Goal: Check status: Check status

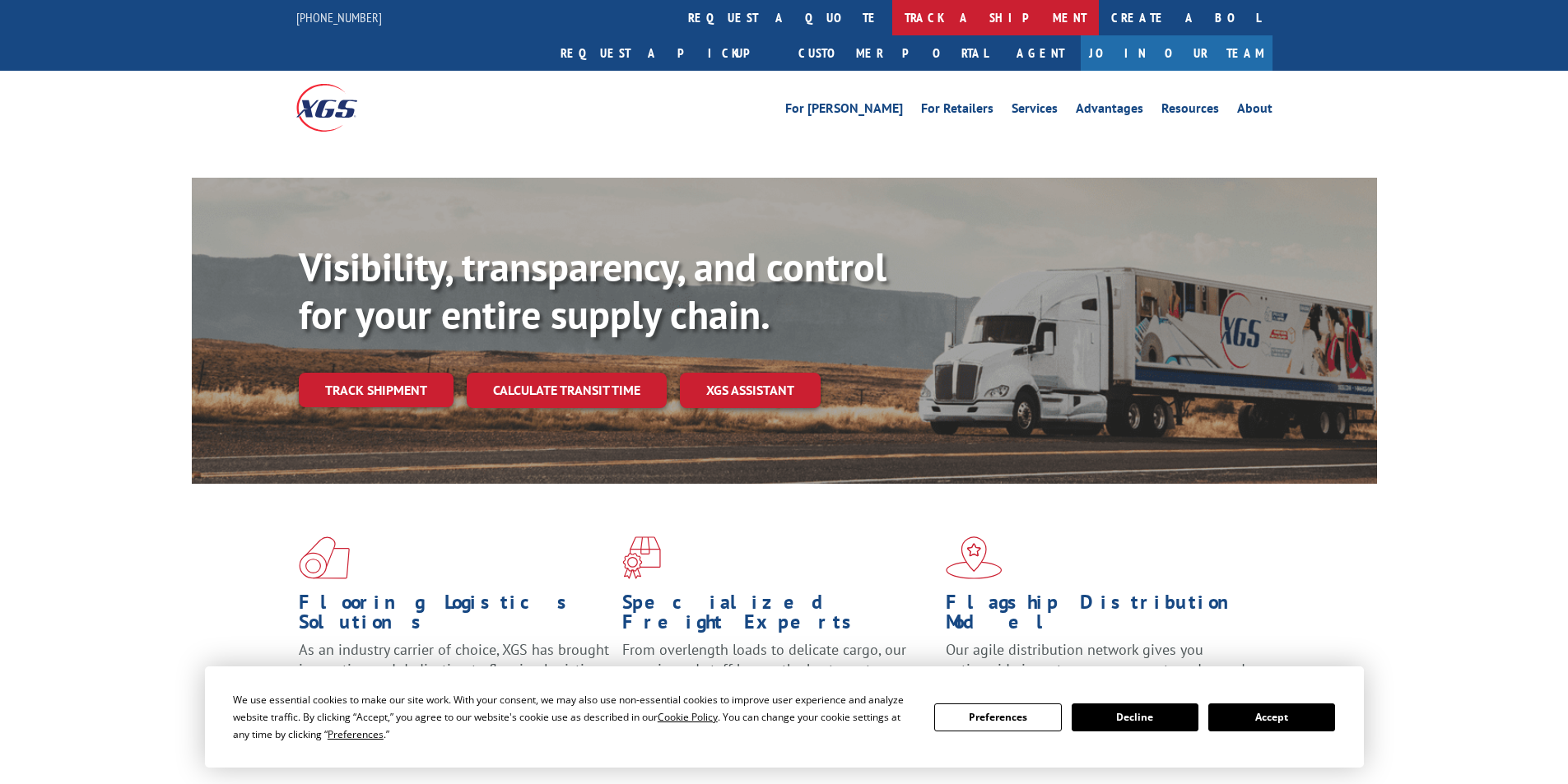
click at [892, 16] on link "track a shipment" at bounding box center [995, 18] width 206 height 35
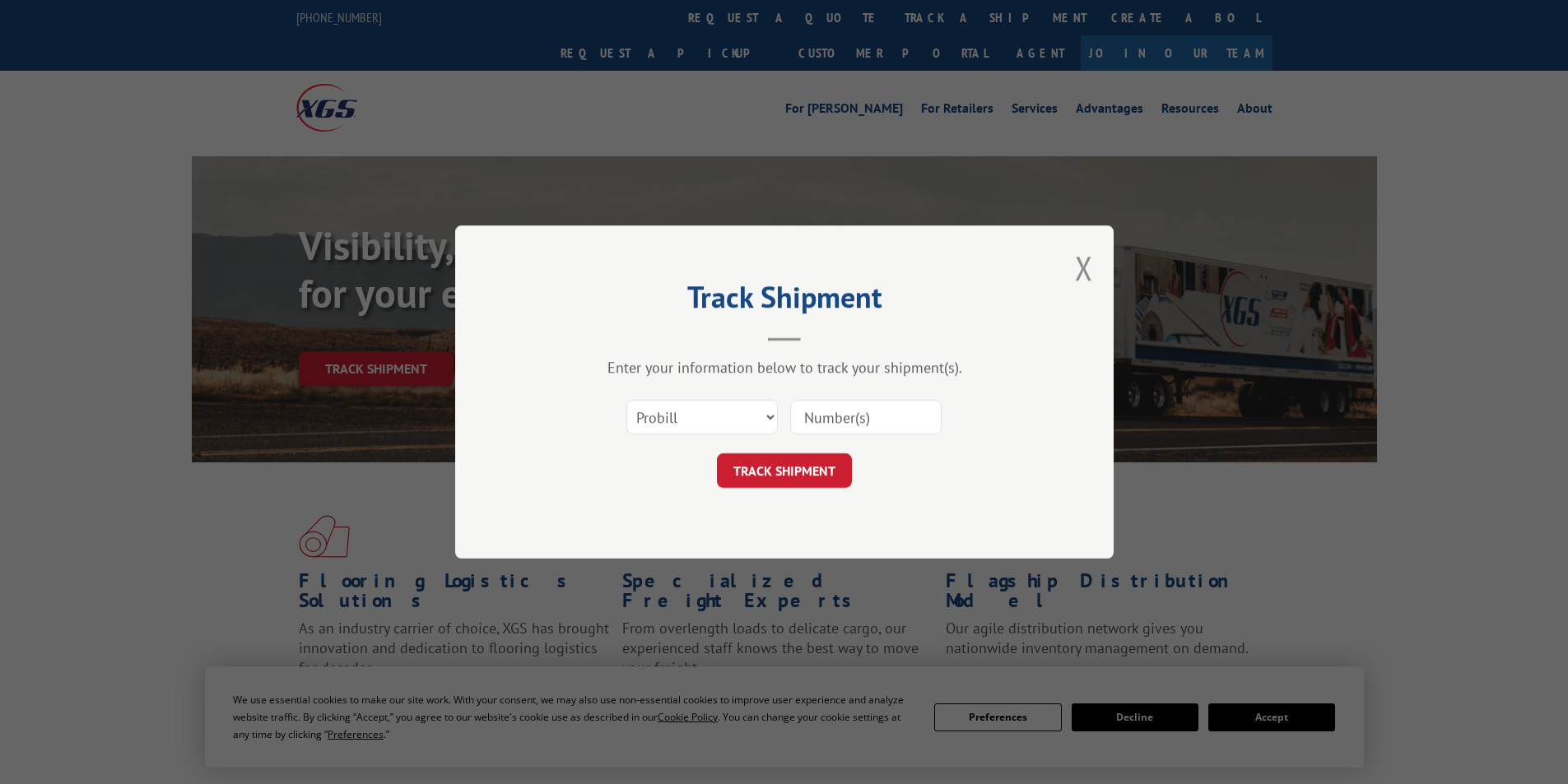
click at [685, 413] on select "Select category... Probill BOL PO" at bounding box center [702, 417] width 152 height 34
select select "bol"
click at [626, 400] on select "Select category... Probill BOL PO" at bounding box center [702, 417] width 152 height 34
click at [848, 415] on input at bounding box center [866, 417] width 152 height 34
type input "4"
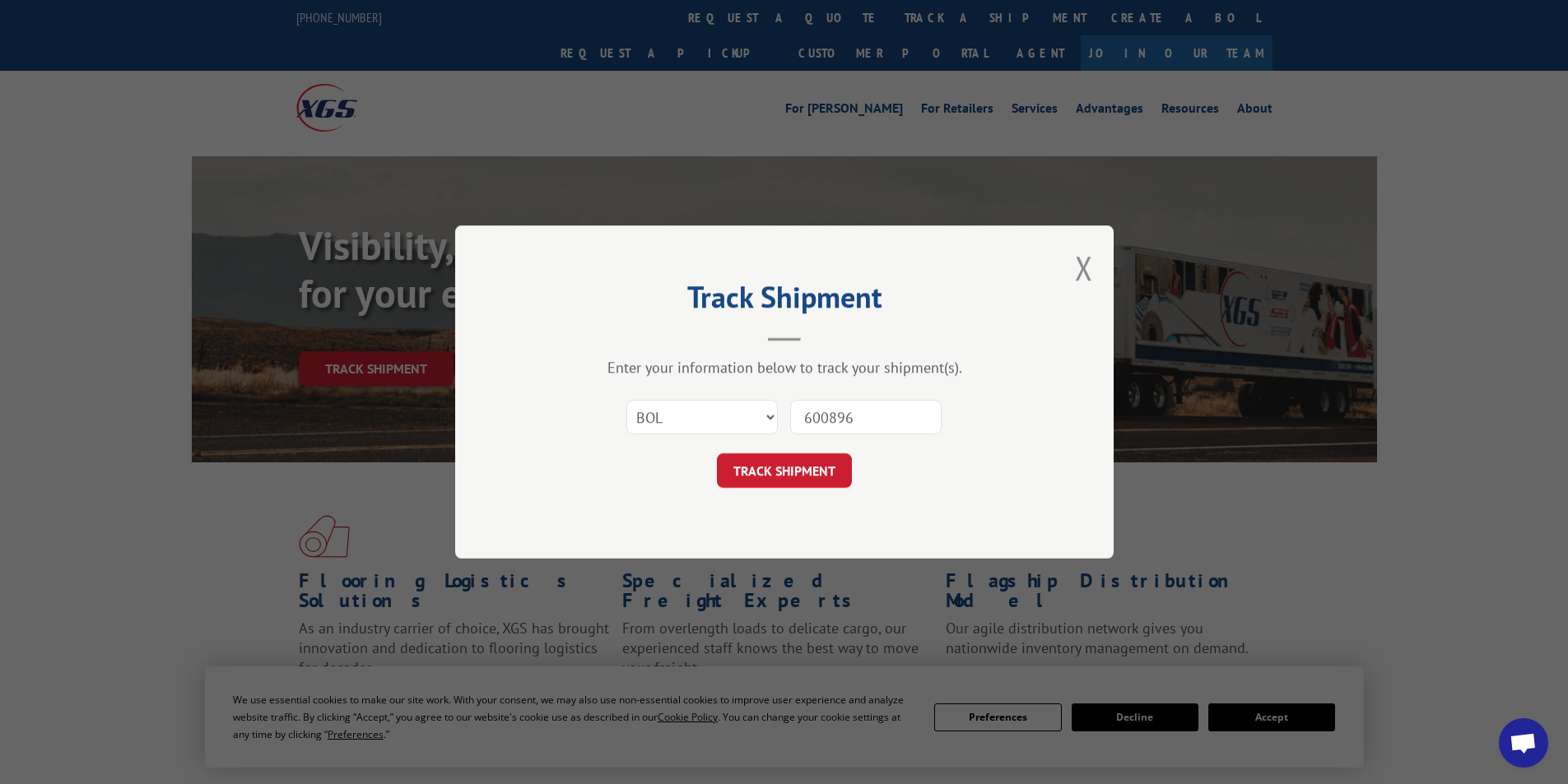
type input "6008969"
click button "TRACK SHIPMENT" at bounding box center [784, 470] width 135 height 34
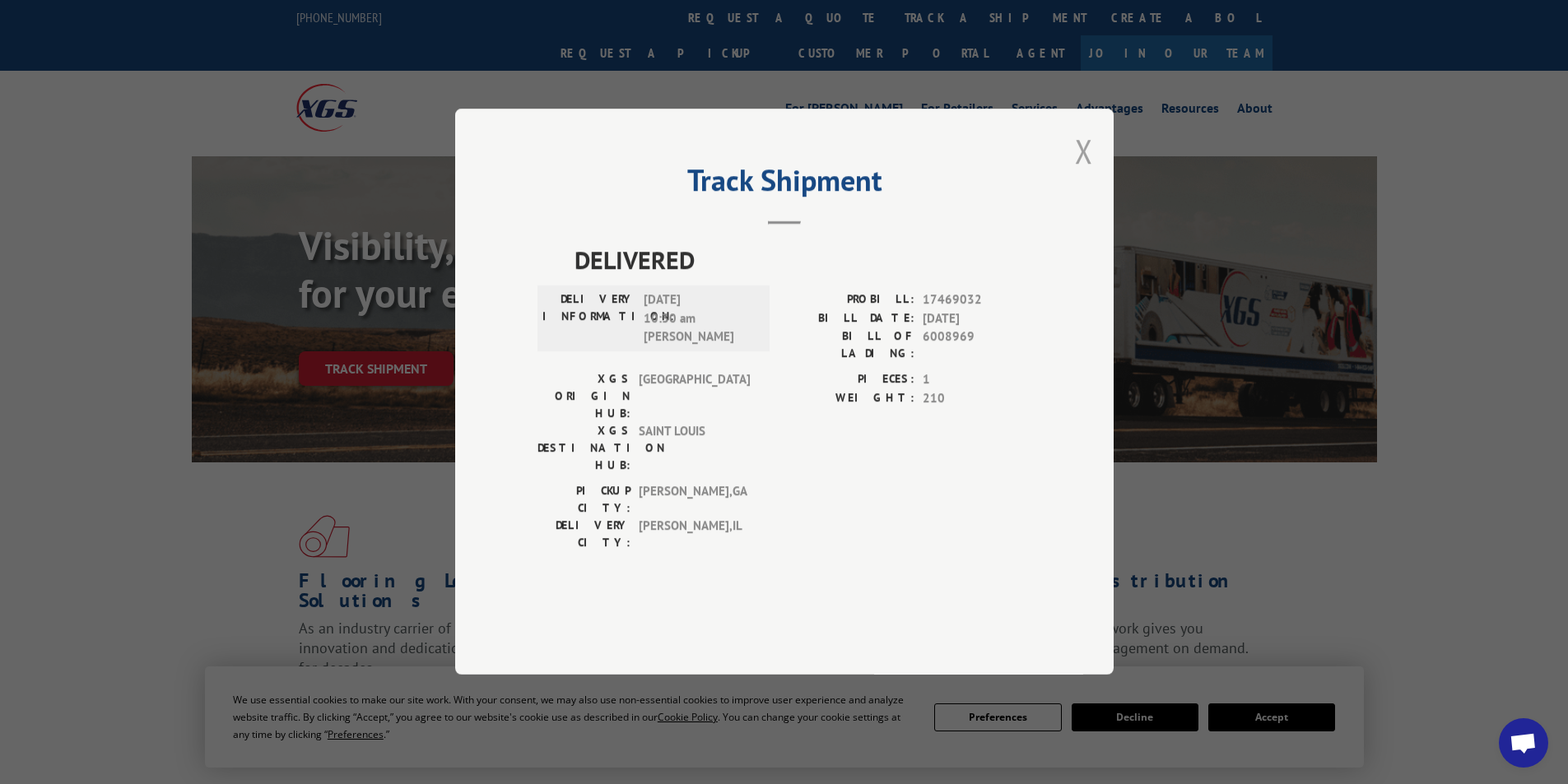
click at [1085, 173] on button "Close modal" at bounding box center [1084, 151] width 18 height 44
